Goal: Information Seeking & Learning: Understand process/instructions

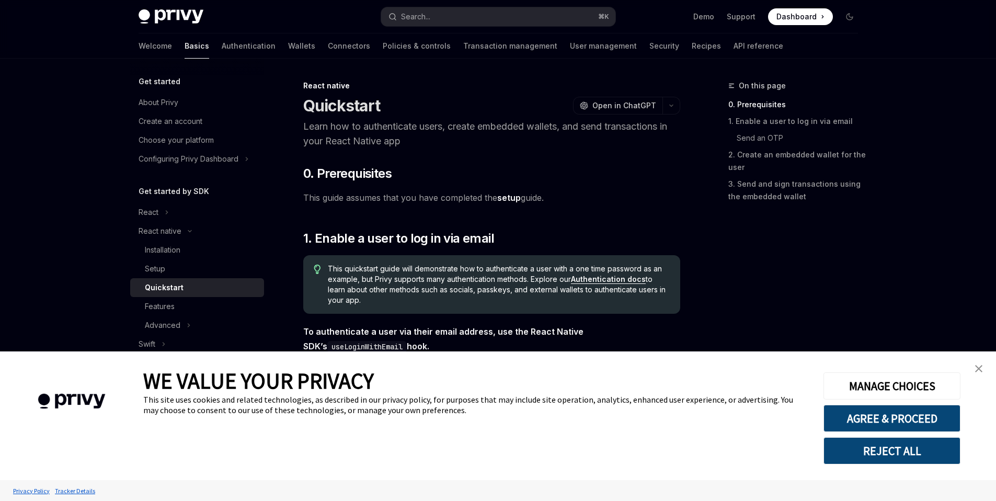
scroll to position [110, 0]
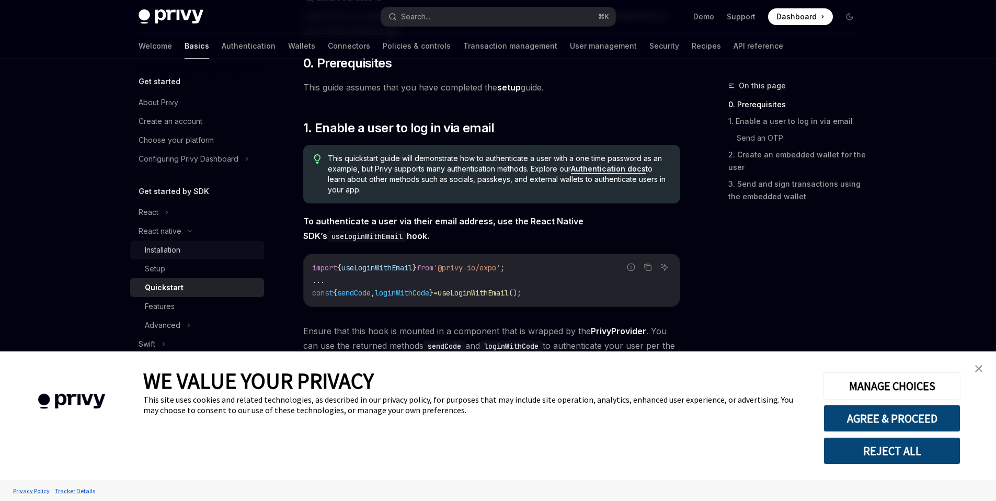
click at [209, 247] on div "Installation" at bounding box center [201, 250] width 113 height 13
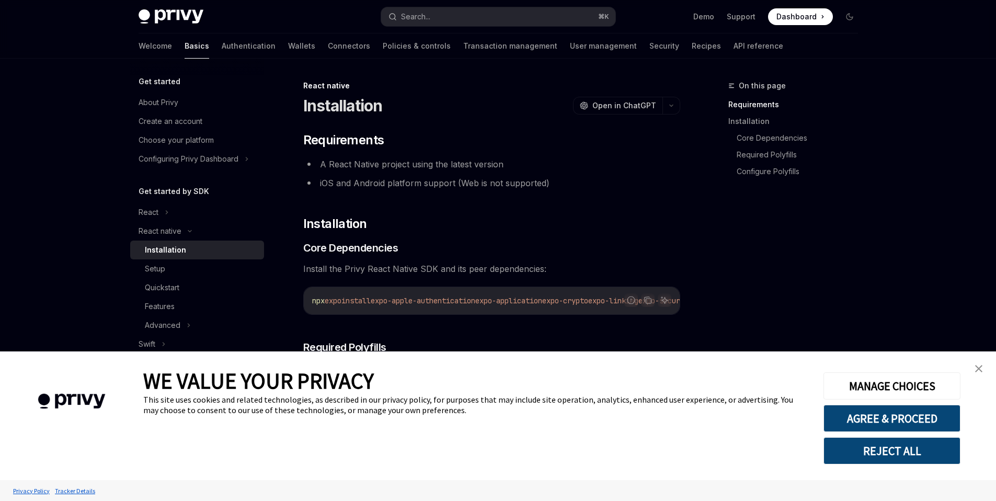
click at [981, 367] on img "close banner" at bounding box center [978, 368] width 7 height 7
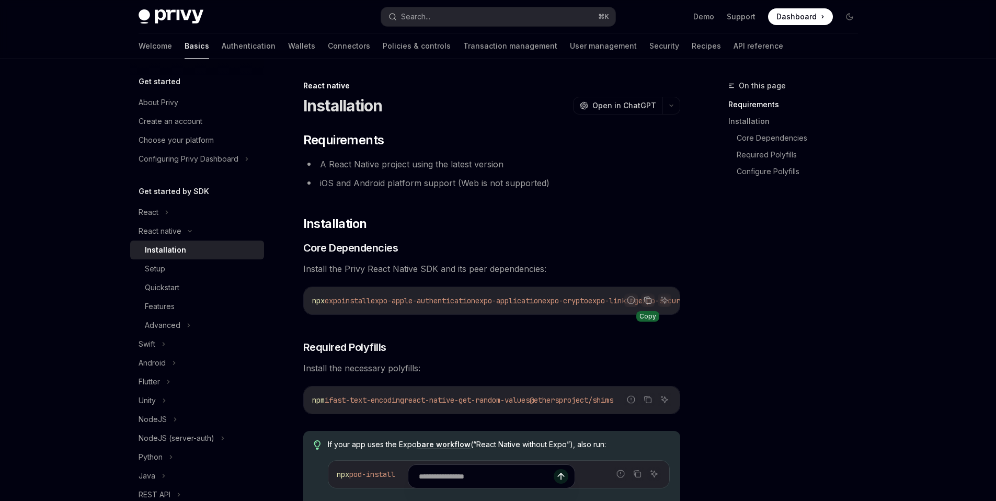
click at [651, 300] on icon "Copy the contents from the code block" at bounding box center [647, 300] width 8 height 8
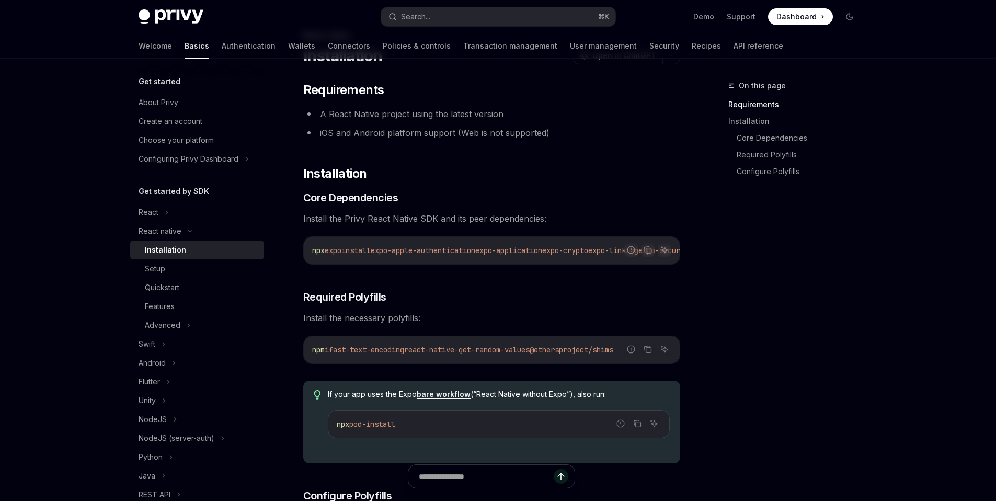
scroll to position [72, 0]
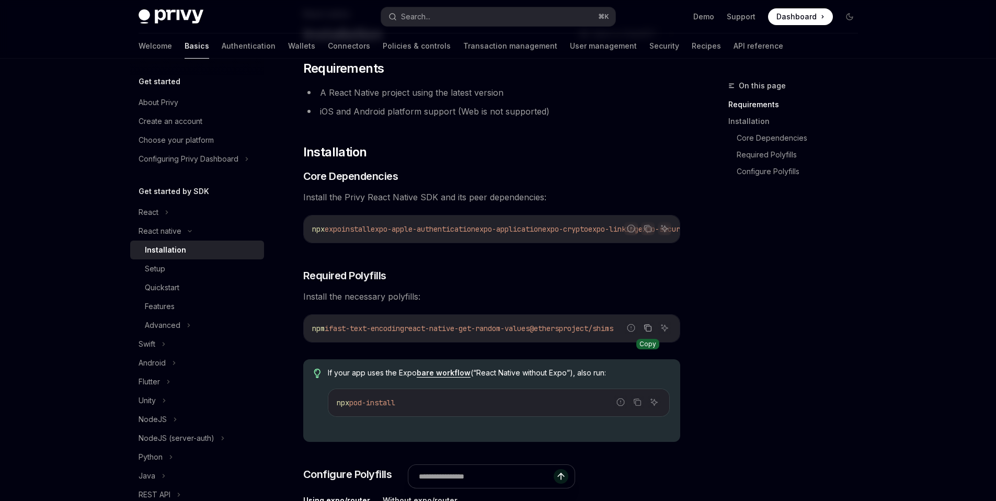
click at [647, 332] on icon "Copy the contents from the code block" at bounding box center [647, 328] width 8 height 8
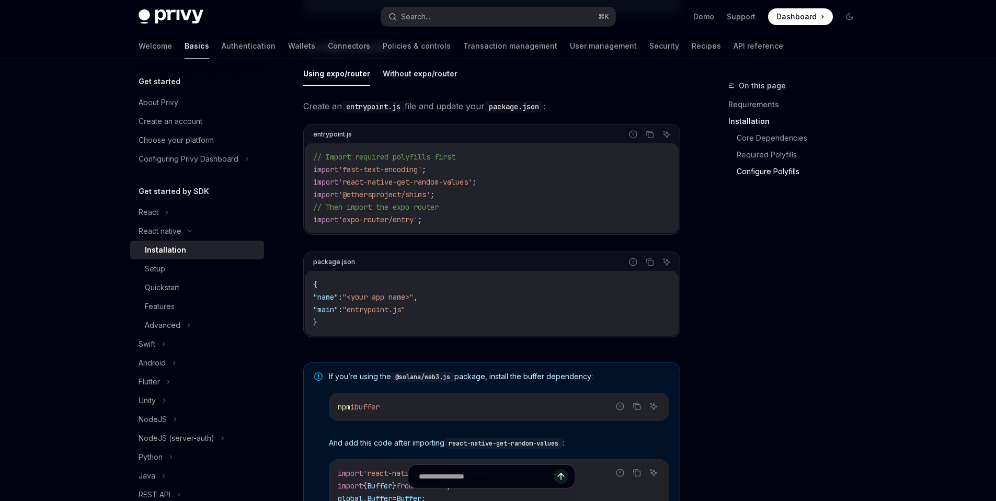
scroll to position [546, 0]
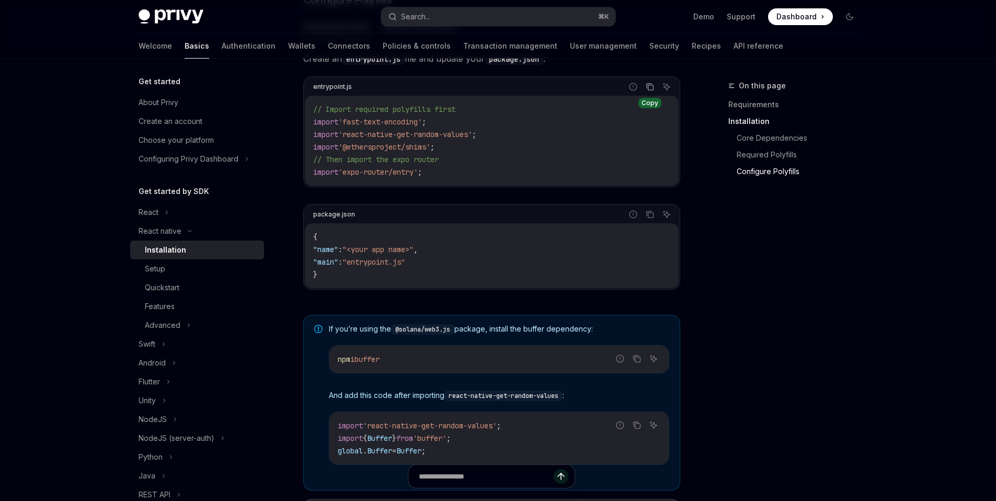
click at [649, 88] on icon "Copy the contents from the code block" at bounding box center [650, 87] width 8 height 8
click at [372, 263] on span ""entrypoint.js"" at bounding box center [373, 261] width 63 height 9
click at [405, 266] on span ""entrypoint.js"" at bounding box center [373, 261] width 63 height 9
copy span "entrypoint.js""
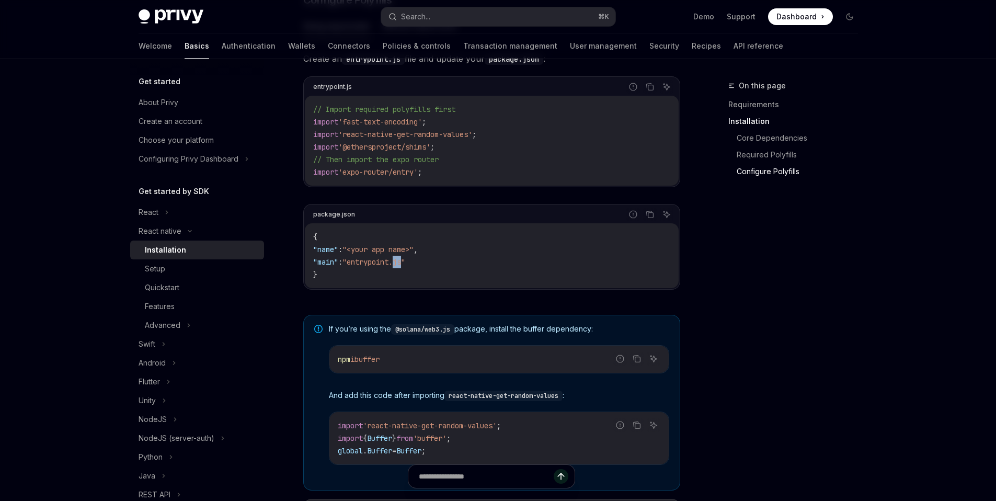
click at [405, 266] on span ""entrypoint.js"" at bounding box center [373, 261] width 63 height 9
click at [405, 267] on span ""entrypoint.js"" at bounding box center [373, 261] width 63 height 9
drag, startPoint x: 418, startPoint y: 268, endPoint x: 363, endPoint y: 270, distance: 54.9
click at [363, 267] on span ""entrypoint.js"" at bounding box center [373, 261] width 63 height 9
copy span "entrypoint.js"
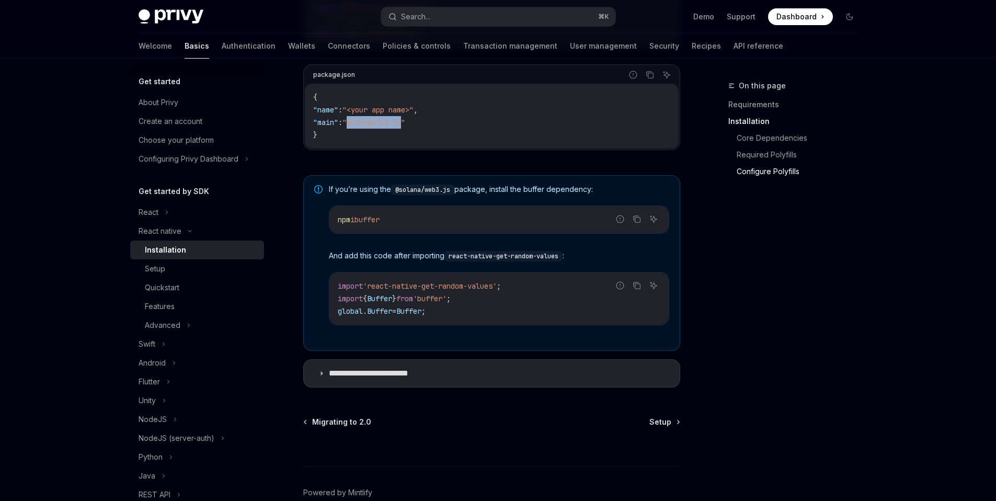
scroll to position [691, 0]
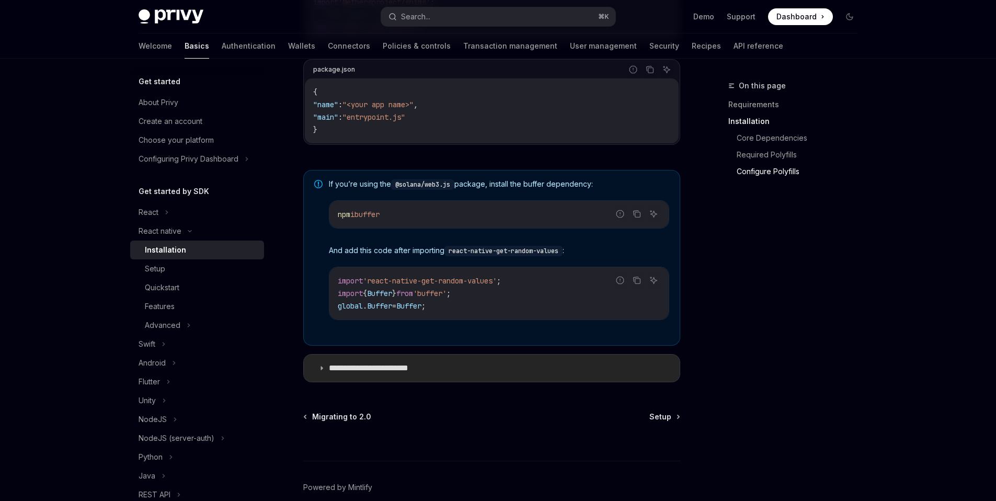
click at [384, 370] on p "**********" at bounding box center [379, 368] width 101 height 10
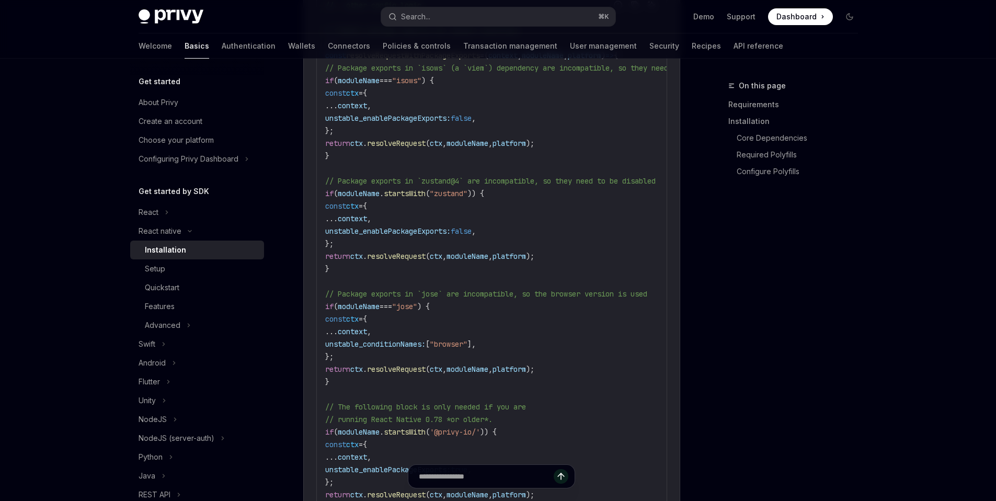
scroll to position [1244, 0]
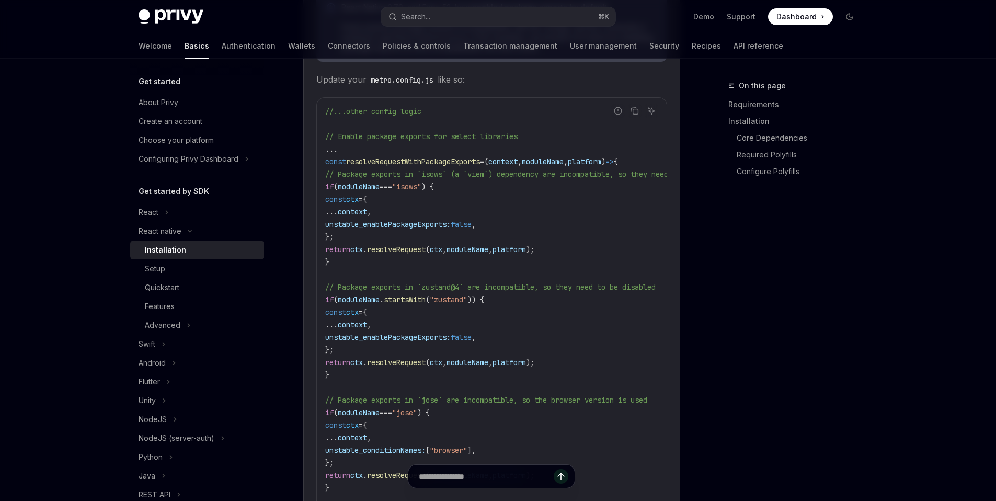
click at [324, 167] on div "//...other config logic // Enable package exports for select libraries ... cons…" at bounding box center [492, 412] width 350 height 629
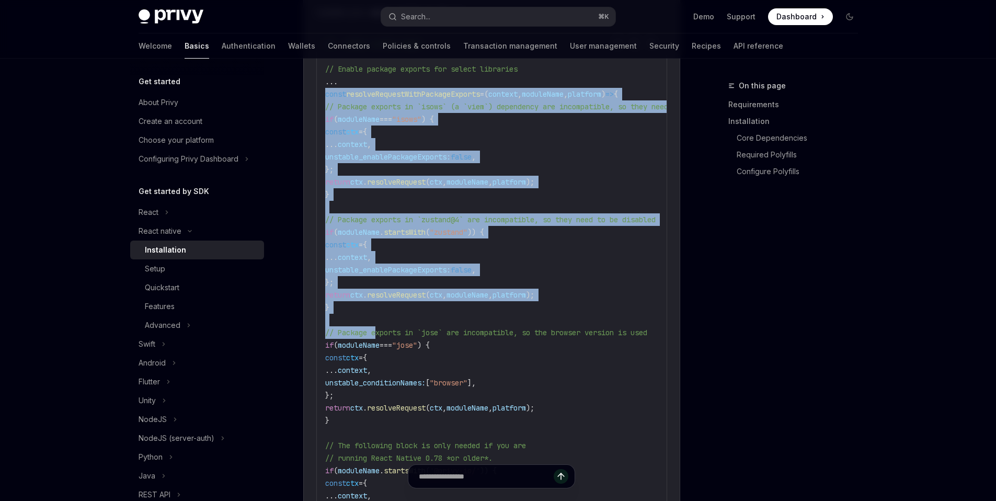
drag, startPoint x: 324, startPoint y: 167, endPoint x: 355, endPoint y: 328, distance: 163.9
click at [355, 328] on code "//...other config logic // Enable package exports for select libraries ... cons…" at bounding box center [540, 345] width 431 height 615
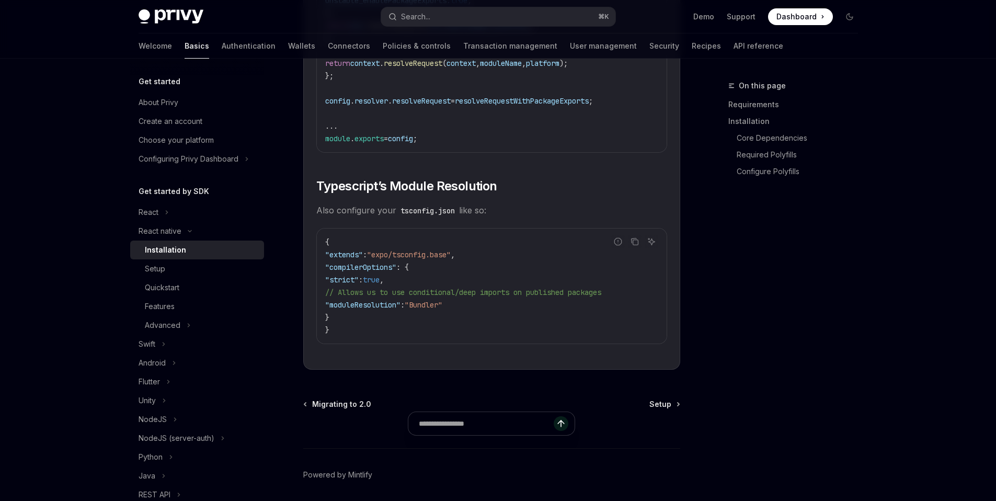
scroll to position [1865, 0]
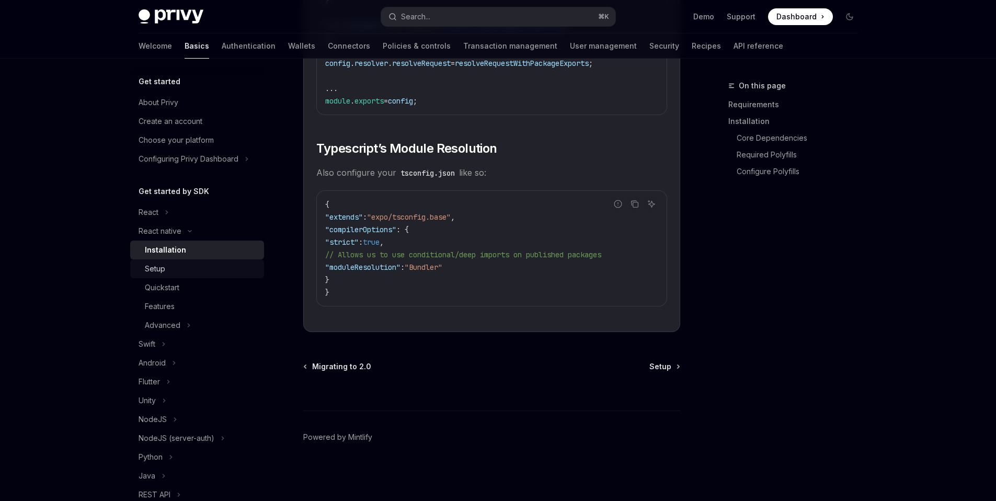
click at [219, 268] on div "Setup" at bounding box center [201, 268] width 113 height 13
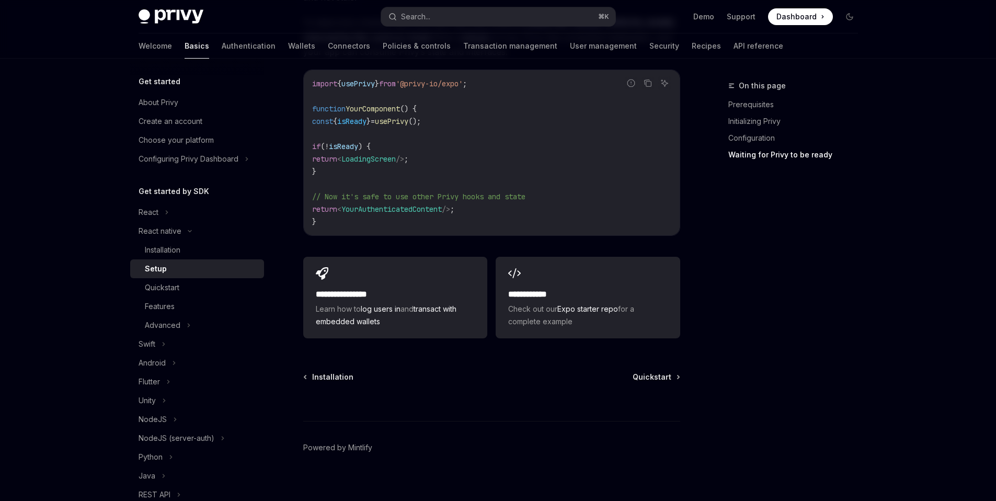
scroll to position [942, 0]
click at [166, 250] on div "Installation" at bounding box center [163, 250] width 36 height 13
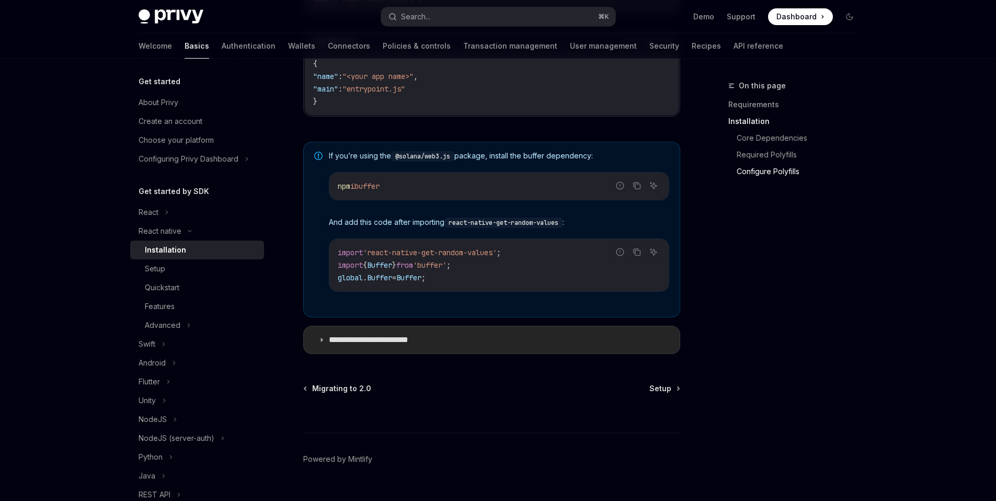
scroll to position [745, 0]
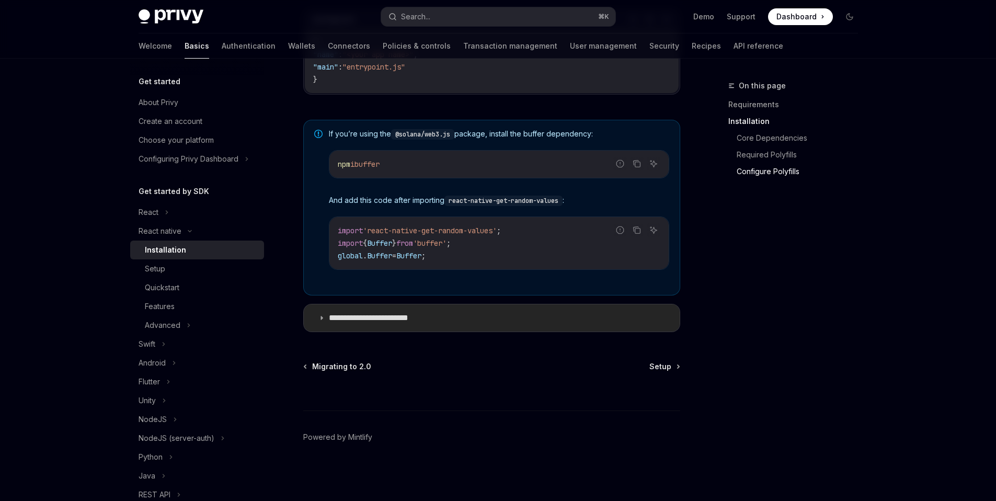
click at [393, 319] on p "**********" at bounding box center [379, 318] width 101 height 10
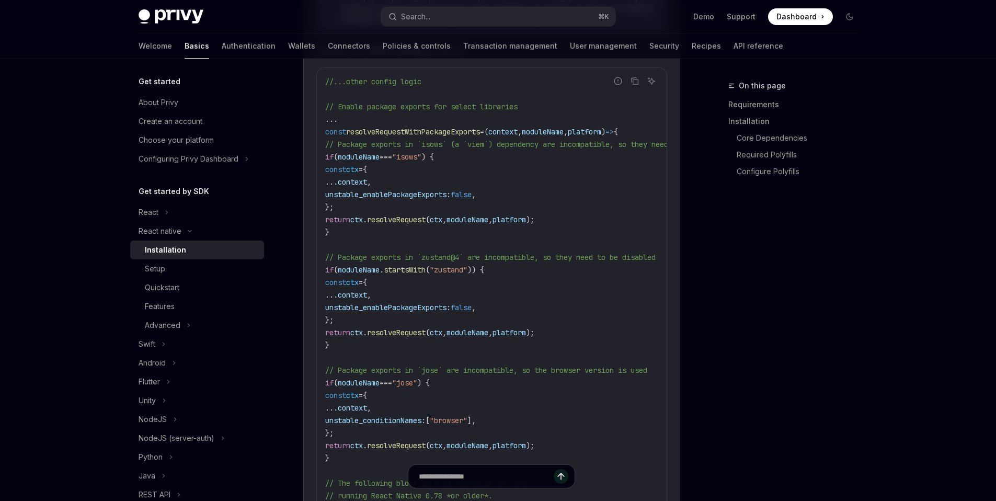
scroll to position [1271, 0]
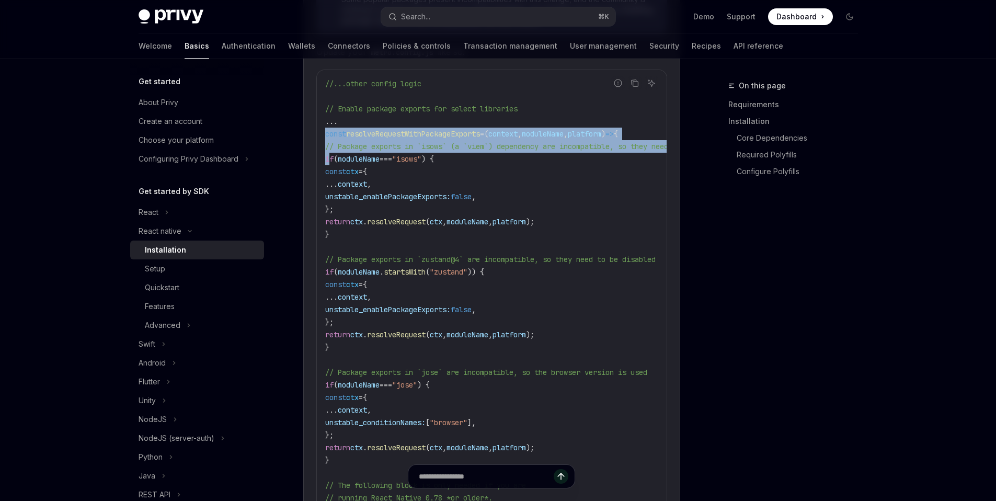
drag, startPoint x: 325, startPoint y: 141, endPoint x: 329, endPoint y: 161, distance: 20.8
click at [329, 161] on code "//...other config logic // Enable package exports for select libraries ... cons…" at bounding box center [540, 384] width 431 height 615
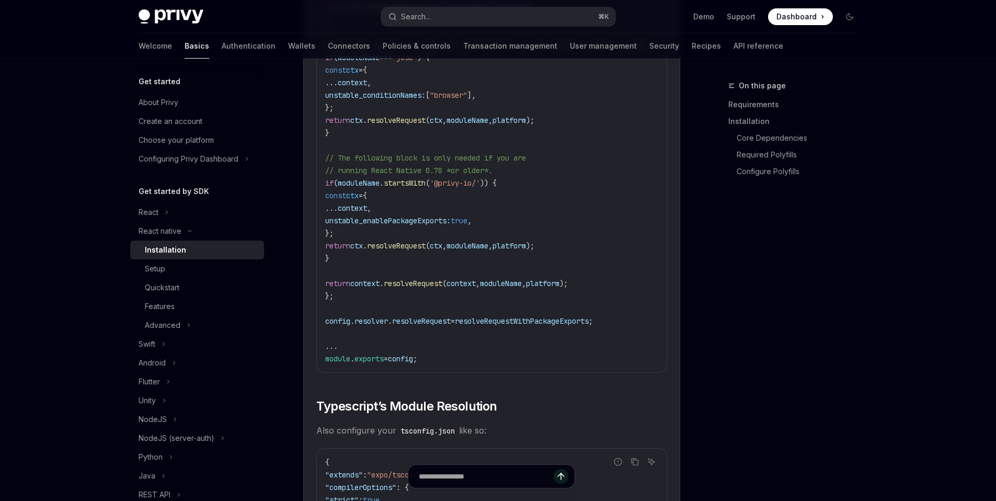
scroll to position [1604, 0]
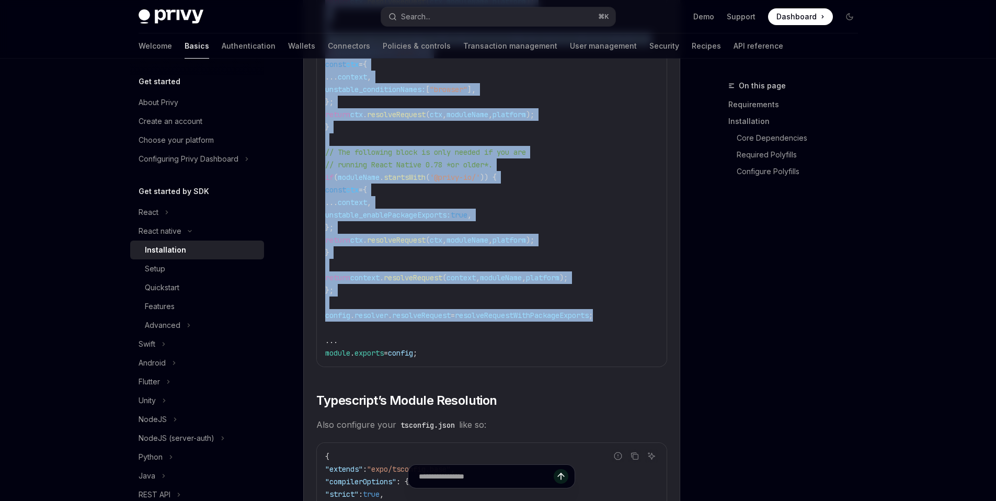
click at [627, 323] on code "//...other config logic // Enable package exports for select libraries ... cons…" at bounding box center [540, 51] width 431 height 615
copy code "const resolveRequestWithPackageExports = ( context , moduleName , platform ) =>…"
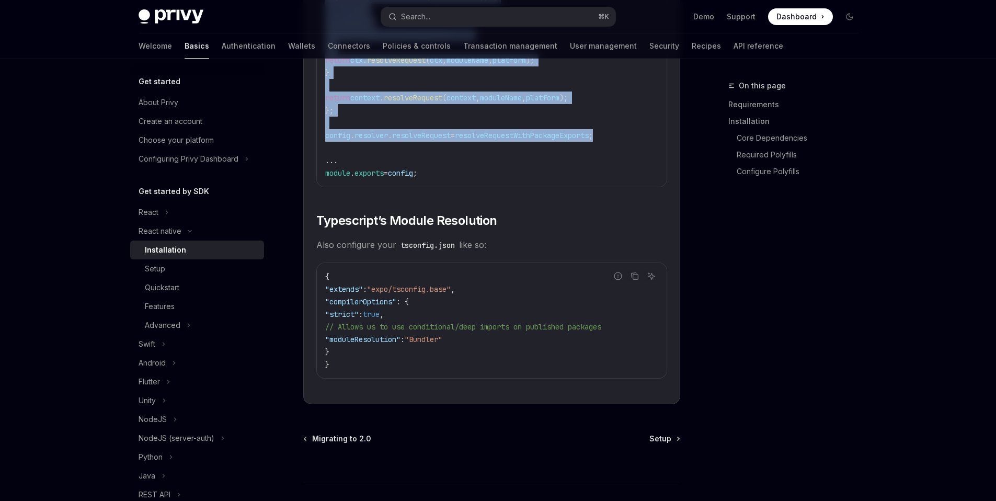
scroll to position [1785, 0]
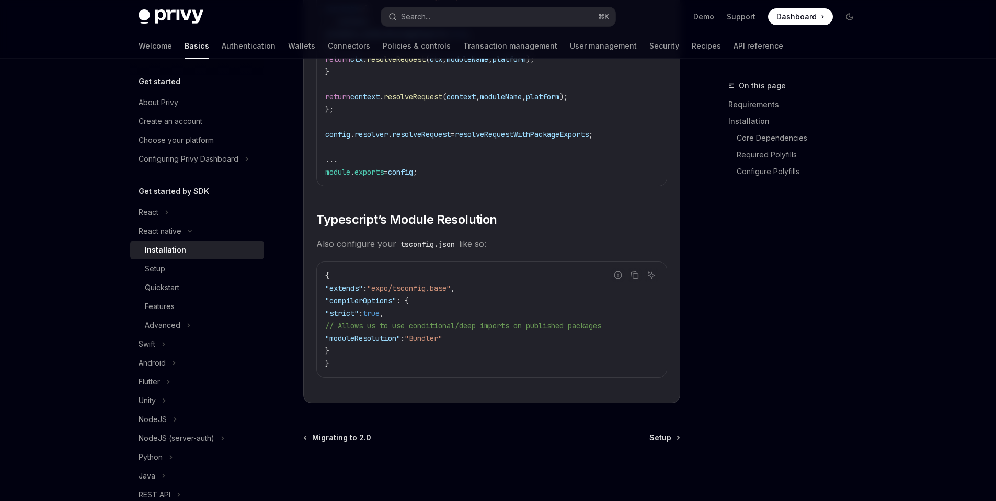
click at [343, 343] on span ""moduleResolution"" at bounding box center [362, 338] width 75 height 9
drag, startPoint x: 343, startPoint y: 347, endPoint x: 475, endPoint y: 349, distance: 132.3
click at [475, 349] on code "{ "extends" : "expo/tsconfig.base" , "compilerOptions" : { "strict" : true , //…" at bounding box center [491, 319] width 333 height 100
copy span ""moduleResolution" : "Bundler""
type textarea "*"
